Goal: Task Accomplishment & Management: Use online tool/utility

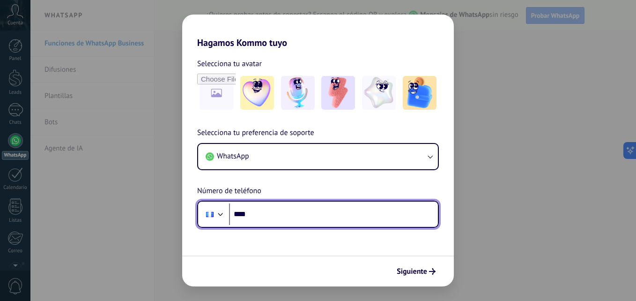
click at [283, 213] on input "****" at bounding box center [333, 214] width 209 height 22
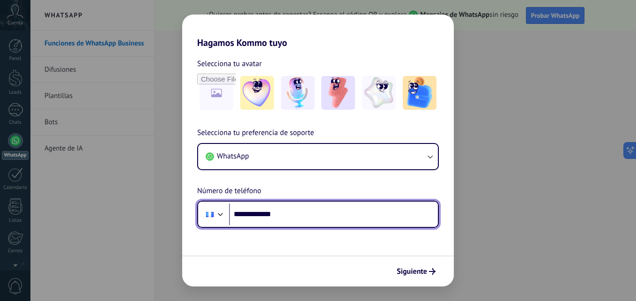
type input "**********"
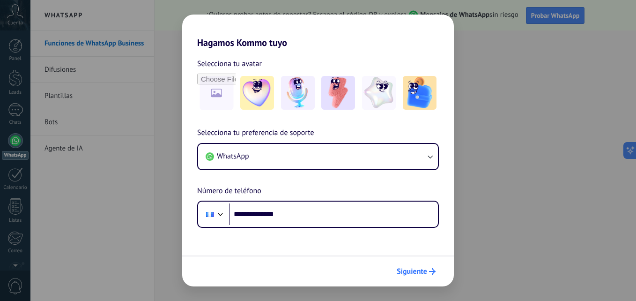
click at [415, 268] on span "Siguiente" at bounding box center [412, 271] width 30 height 7
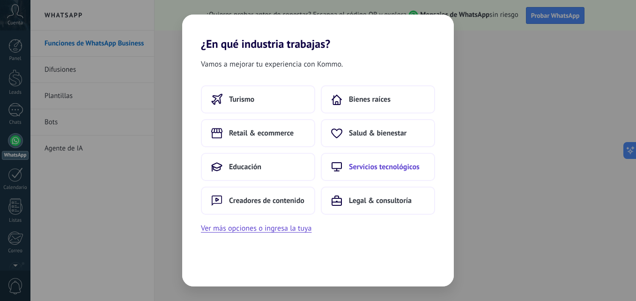
click at [398, 169] on span "Servicios tecnológicos" at bounding box center [384, 166] width 71 height 9
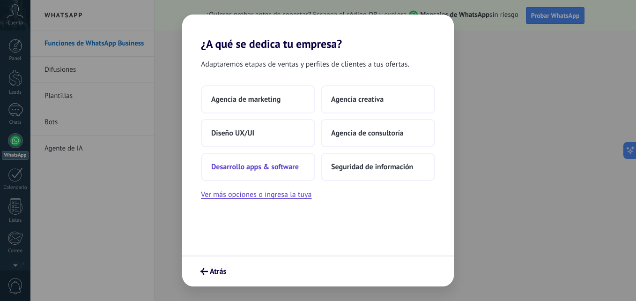
click at [294, 171] on button "Desarrollo apps & software" at bounding box center [258, 167] width 114 height 28
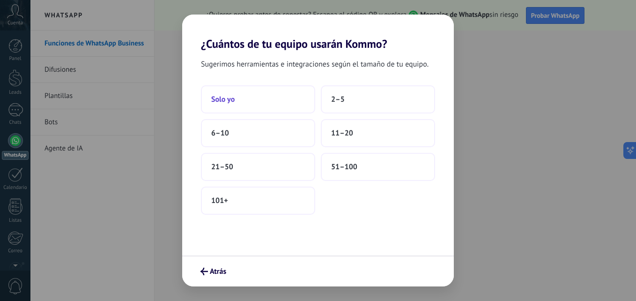
click at [267, 95] on button "Solo yo" at bounding box center [258, 99] width 114 height 28
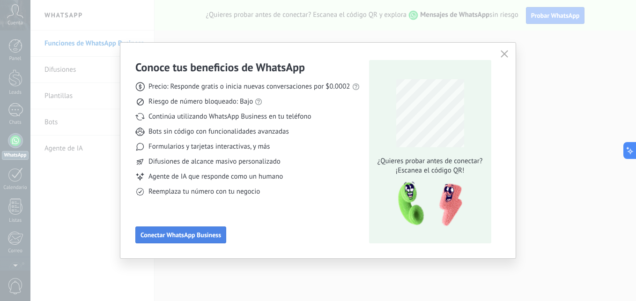
click at [211, 229] on button "Conectar WhatsApp Business" at bounding box center [180, 234] width 91 height 17
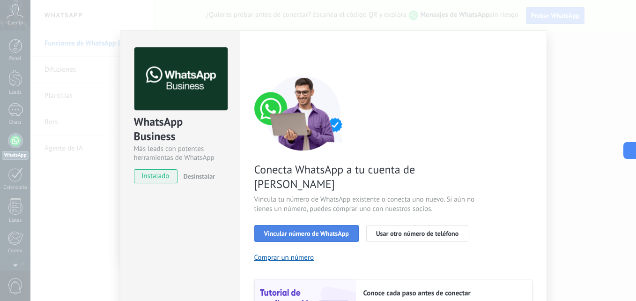
click at [307, 230] on span "Vincular número de WhatsApp" at bounding box center [306, 233] width 85 height 7
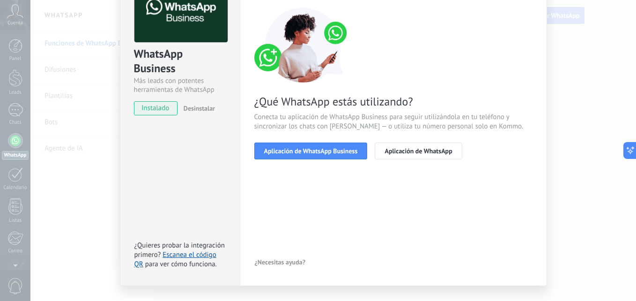
scroll to position [88, 0]
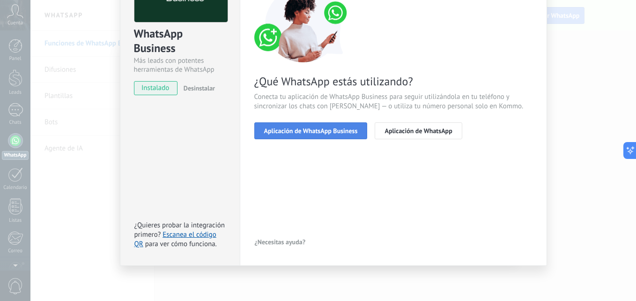
click at [345, 131] on span "Aplicación de WhatsApp Business" at bounding box center [311, 130] width 94 height 7
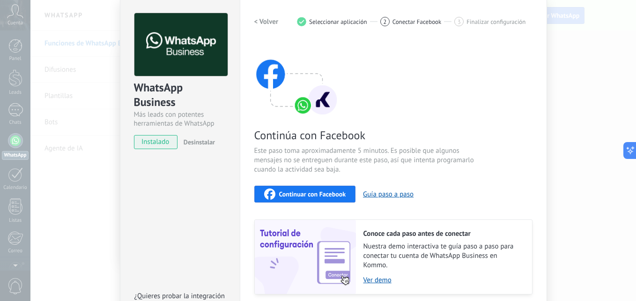
scroll to position [0, 0]
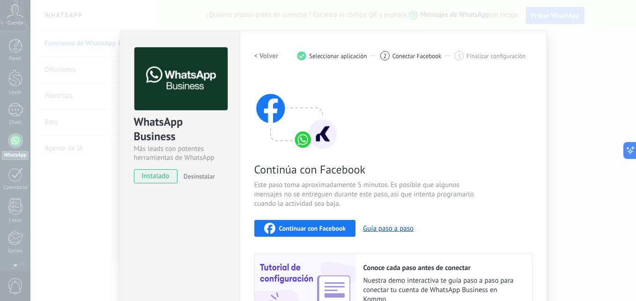
click at [315, 232] on div "Continuar con Facebook" at bounding box center [305, 227] width 82 height 11
